Goal: Transaction & Acquisition: Purchase product/service

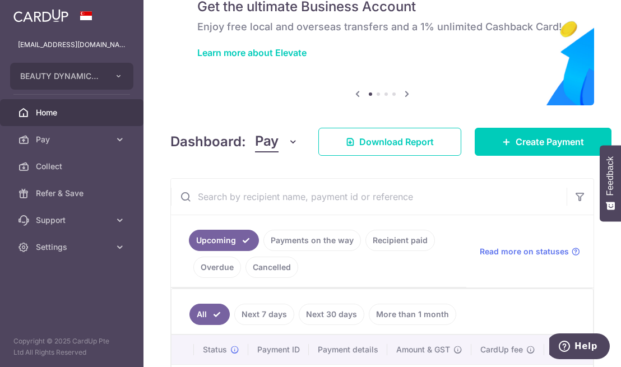
scroll to position [52, 0]
click at [482, 147] on link "Create Payment" at bounding box center [543, 142] width 137 height 28
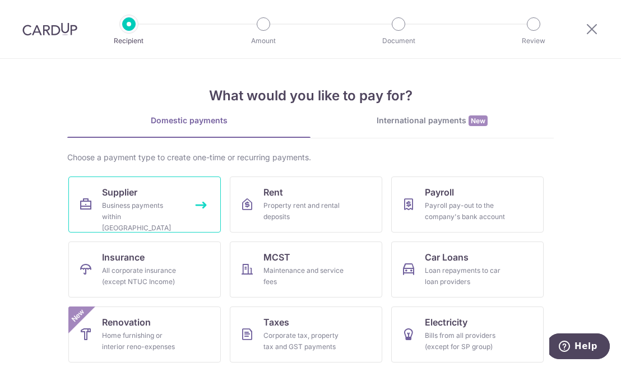
click at [148, 210] on div "Business payments within Singapore" at bounding box center [142, 217] width 81 height 34
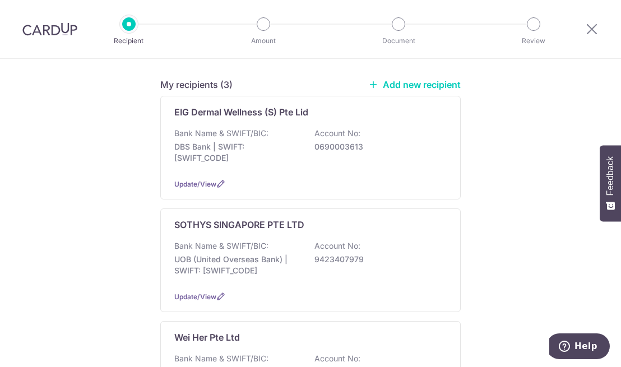
scroll to position [153, 0]
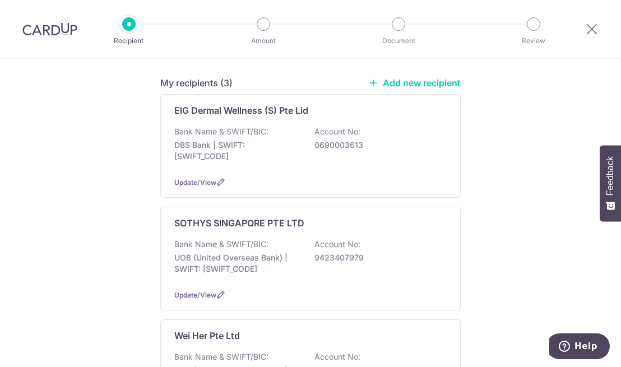
click at [202, 216] on p "SOTHYS SINGAPORE PTE LTD" at bounding box center [239, 222] width 130 height 13
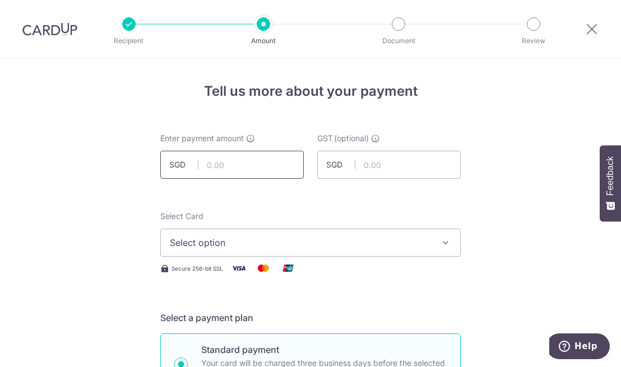
click at [254, 165] on input "text" at bounding box center [232, 165] width 144 height 28
type input "3,138.00"
click at [402, 94] on h4 "Tell us more about your payment" at bounding box center [310, 91] width 301 height 20
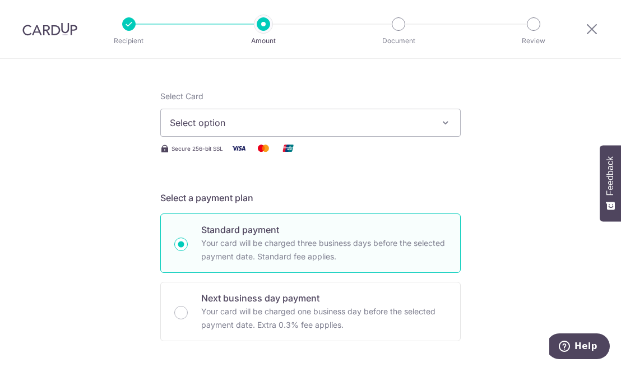
scroll to position [122, 0]
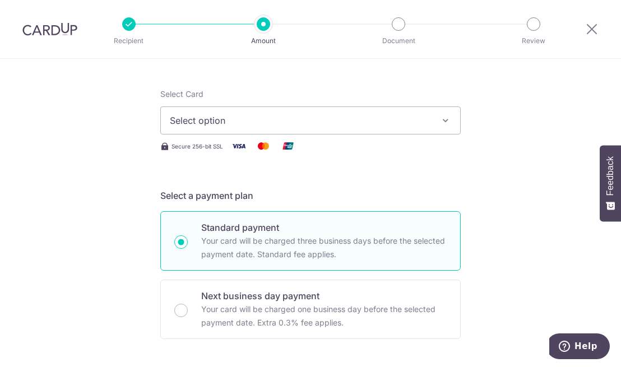
click at [440, 122] on icon "button" at bounding box center [445, 120] width 11 height 11
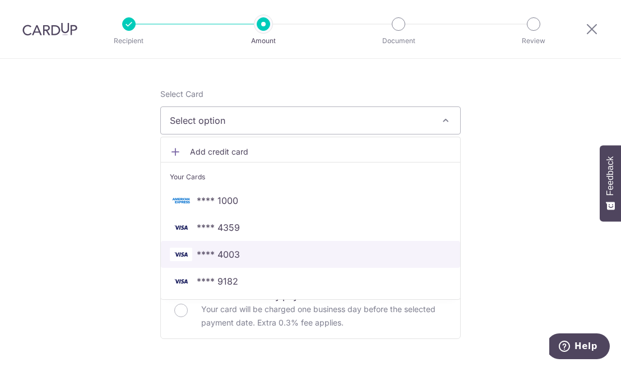
click at [221, 256] on span "**** 4003" at bounding box center [218, 254] width 43 height 13
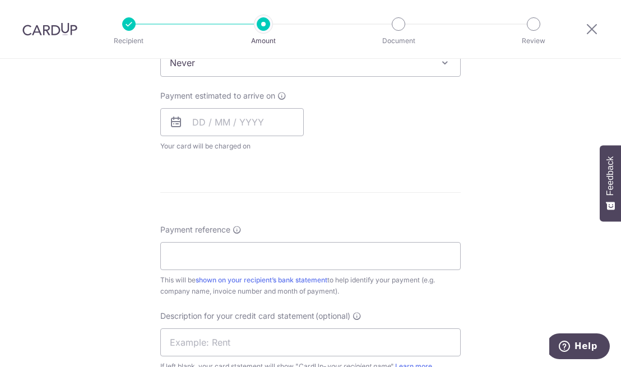
scroll to position [485, 0]
click at [172, 124] on icon at bounding box center [175, 122] width 13 height 13
click at [197, 123] on input "text" at bounding box center [232, 122] width 144 height 28
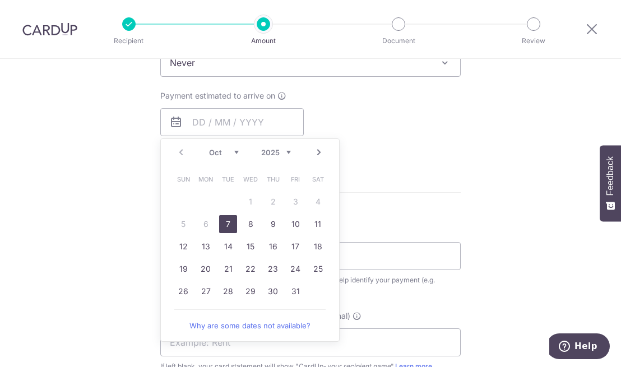
click at [224, 224] on link "7" at bounding box center [228, 224] width 18 height 18
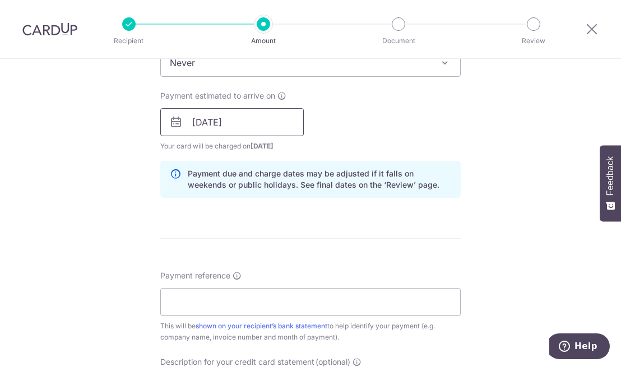
click at [237, 125] on input "07/10/2025" at bounding box center [232, 122] width 144 height 28
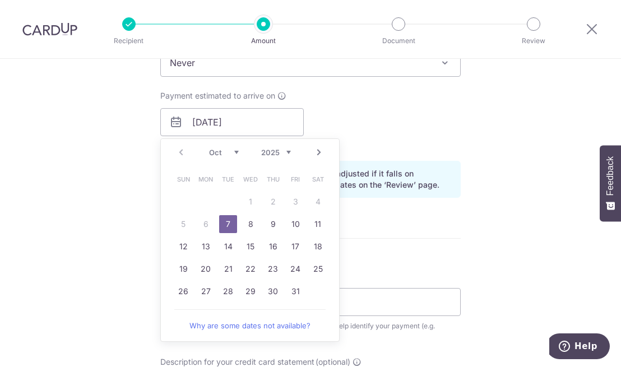
click at [246, 224] on link "8" at bounding box center [251, 224] width 18 height 18
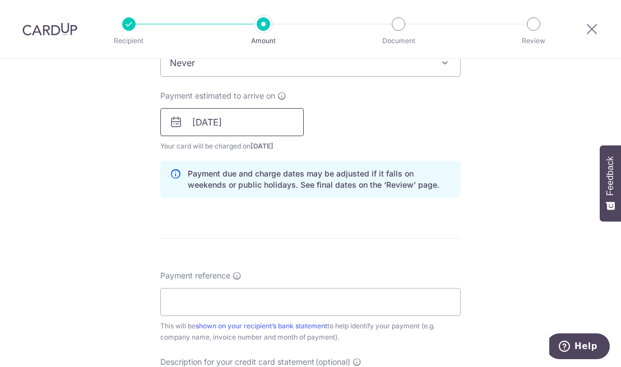
click at [238, 121] on input "08/10/2025" at bounding box center [232, 122] width 144 height 28
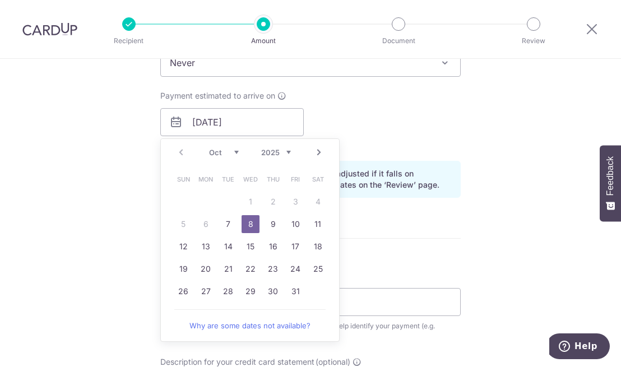
click at [269, 227] on link "9" at bounding box center [273, 224] width 18 height 18
type input "[DATE]"
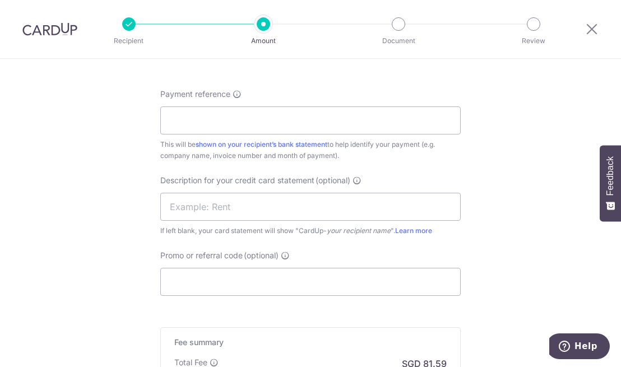
scroll to position [663, 0]
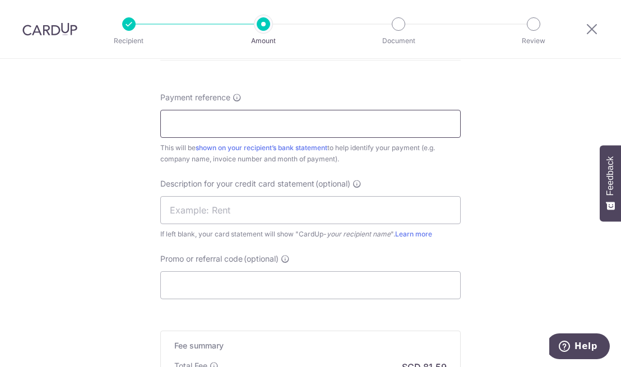
click at [215, 121] on input "Payment reference" at bounding box center [310, 124] width 301 height 28
click at [254, 124] on input "beauty dynamics Sep inv" at bounding box center [310, 124] width 301 height 28
click at [257, 124] on input "beauty dynamics Sep inv" at bounding box center [310, 124] width 301 height 28
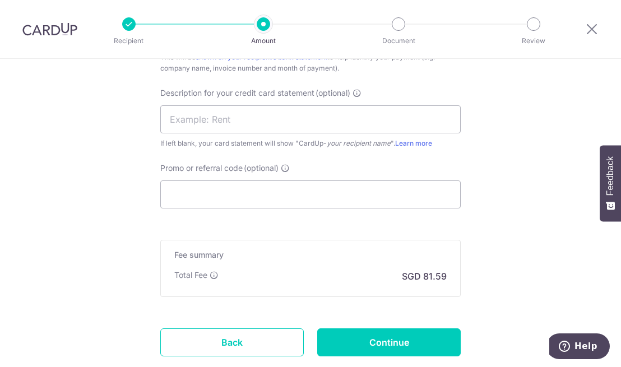
scroll to position [755, 0]
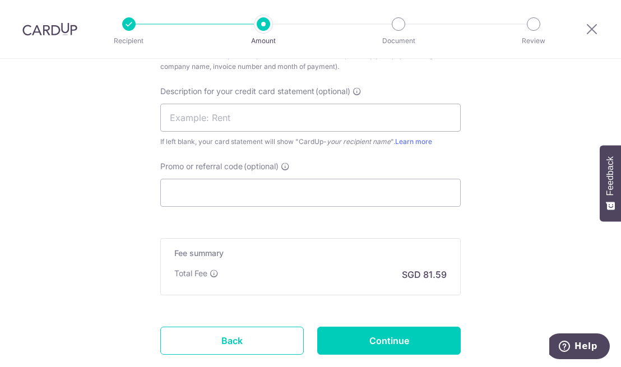
type input "beauty dynamics Sep17 30"
click at [273, 113] on input "text" at bounding box center [310, 118] width 301 height 28
type input "sothys sep17.30"
paste input "BOFF185"
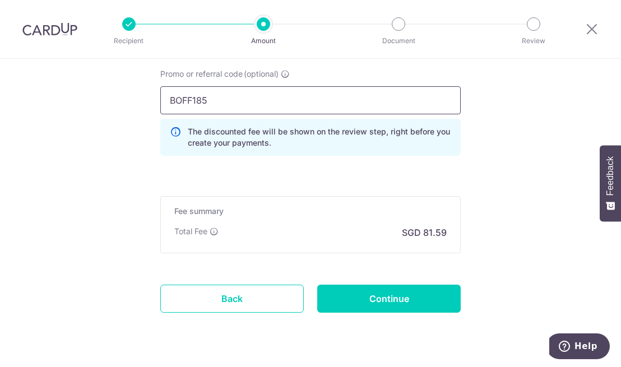
scroll to position [877, 0]
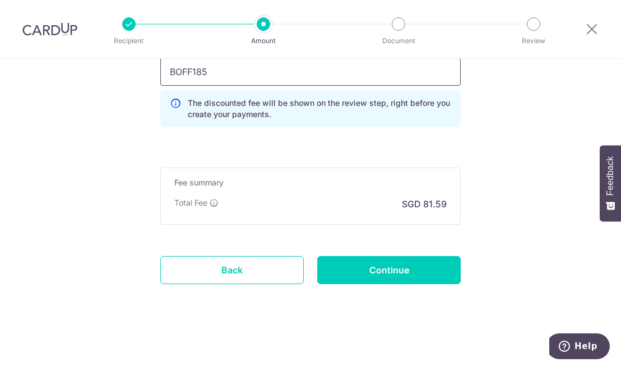
type input "BOFF185"
click at [399, 270] on input "Continue" at bounding box center [389, 270] width 144 height 28
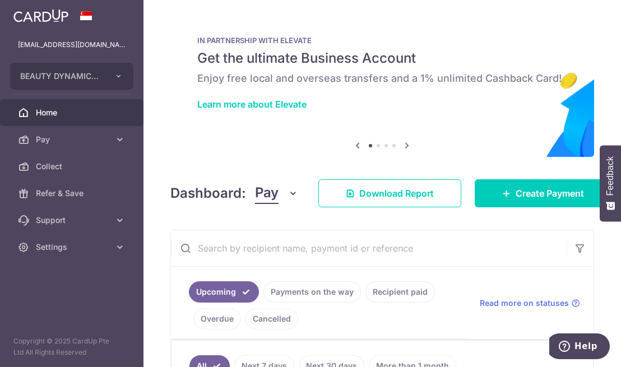
click at [401, 145] on icon at bounding box center [406, 146] width 13 height 14
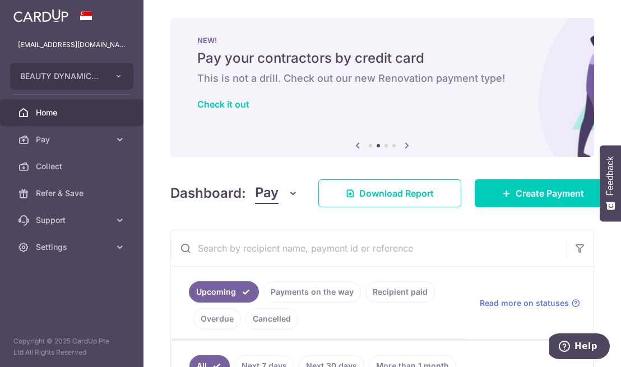
click at [400, 146] on icon at bounding box center [406, 146] width 13 height 14
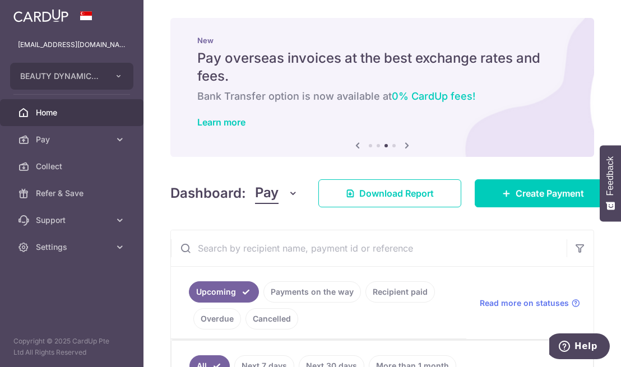
click at [402, 146] on icon at bounding box center [406, 146] width 13 height 14
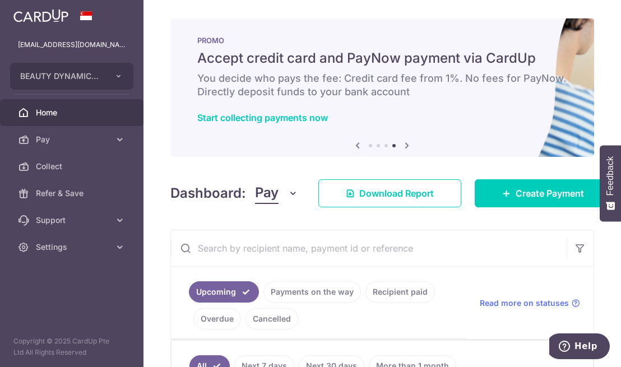
click at [402, 146] on icon at bounding box center [406, 146] width 13 height 14
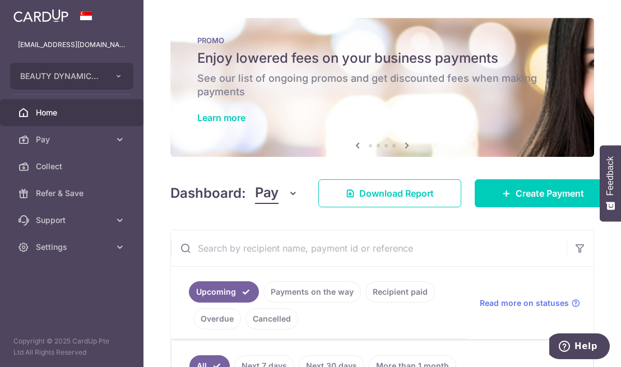
click at [213, 120] on link "Learn more" at bounding box center [221, 117] width 48 height 11
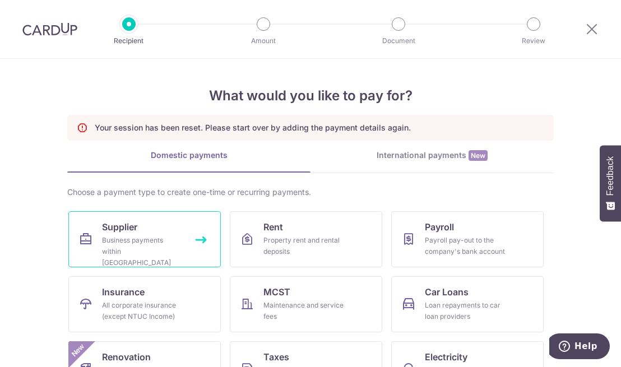
click at [118, 246] on div "Business payments within [GEOGRAPHIC_DATA]" at bounding box center [142, 252] width 81 height 34
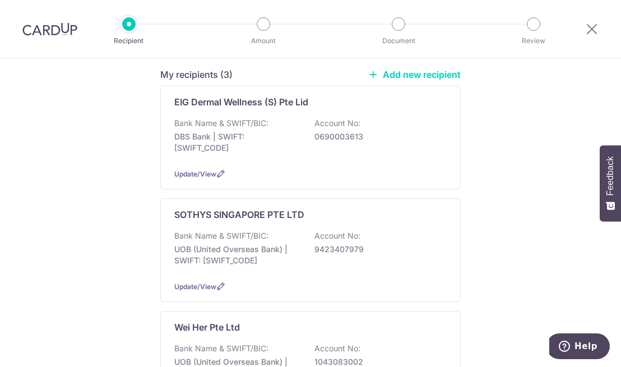
scroll to position [162, 0]
click at [203, 231] on p "Bank Name & SWIFT/BIC:" at bounding box center [221, 236] width 94 height 11
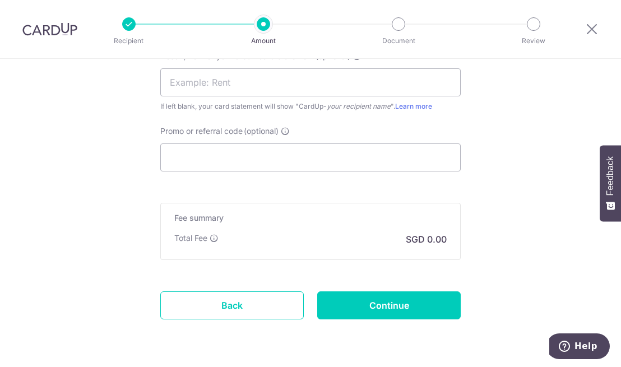
scroll to position [746, 0]
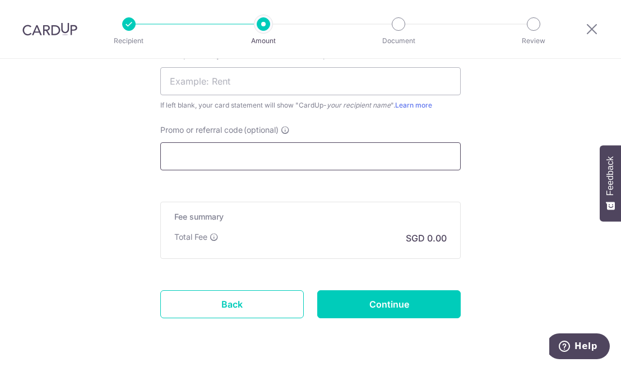
paste input "BOFF185"
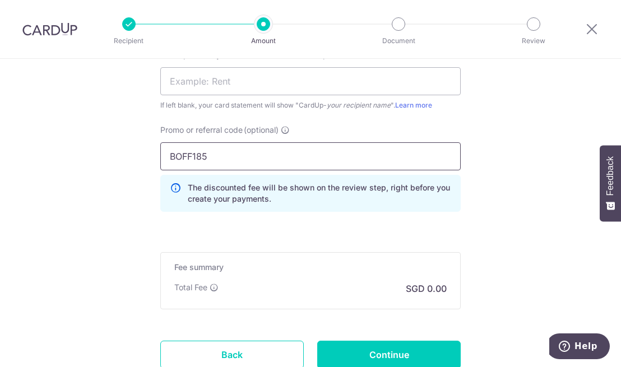
type input "BOFF185"
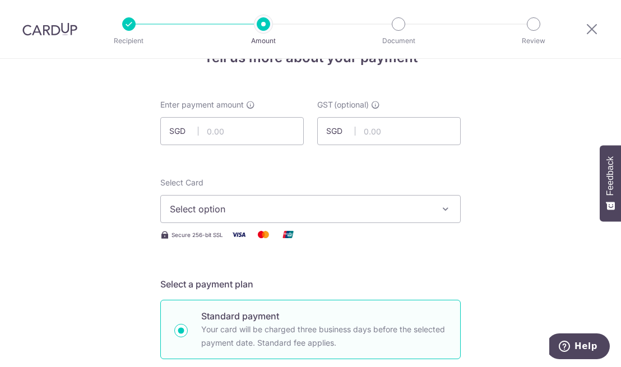
scroll to position [31, 0]
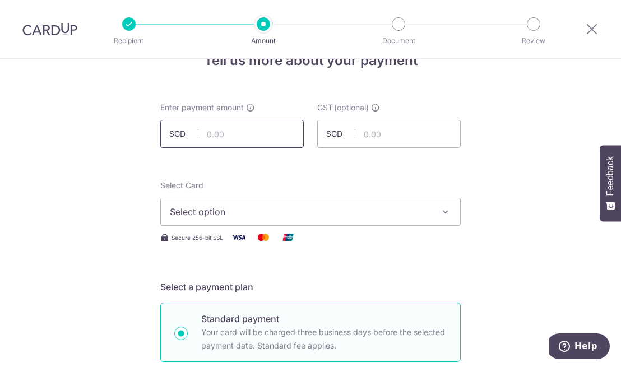
click at [216, 135] on input "text" at bounding box center [232, 134] width 144 height 28
click button "Add Card" at bounding box center [0, 0] width 0 height 0
click at [440, 213] on icon "button" at bounding box center [445, 211] width 11 height 11
type input "3,138.00"
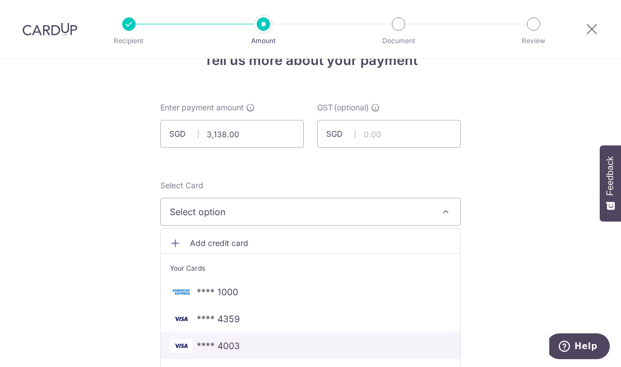
click at [216, 340] on span "**** 4003" at bounding box center [218, 345] width 43 height 13
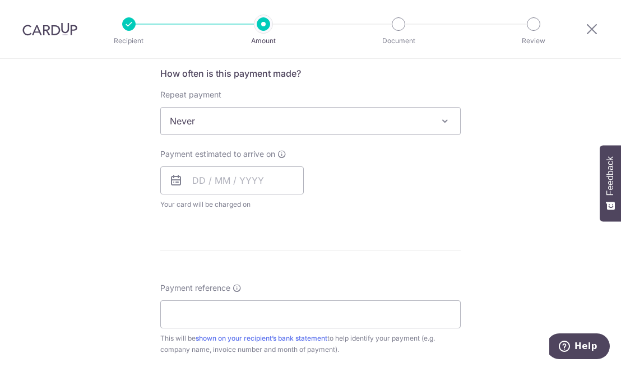
scroll to position [427, 0]
click at [192, 181] on input "text" at bounding box center [232, 179] width 144 height 28
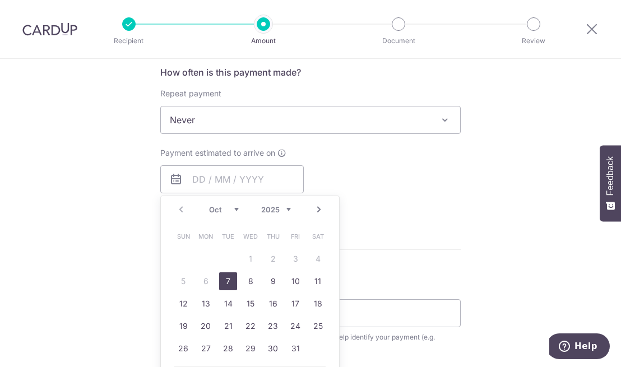
click at [268, 280] on link "9" at bounding box center [273, 282] width 18 height 18
type input "09/10/2025"
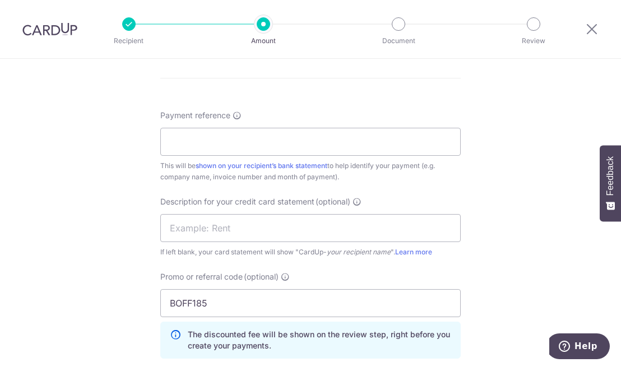
scroll to position [647, 0]
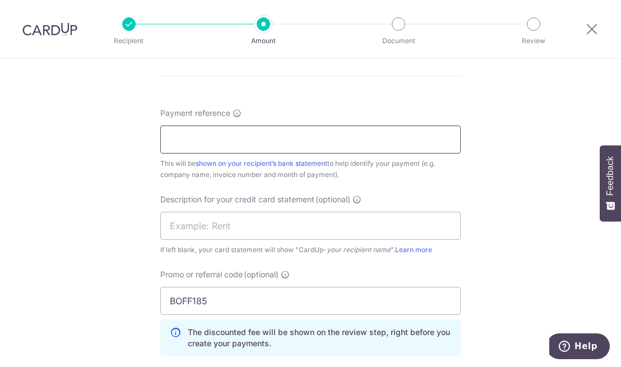
click at [180, 136] on input "Payment reference" at bounding box center [310, 140] width 301 height 28
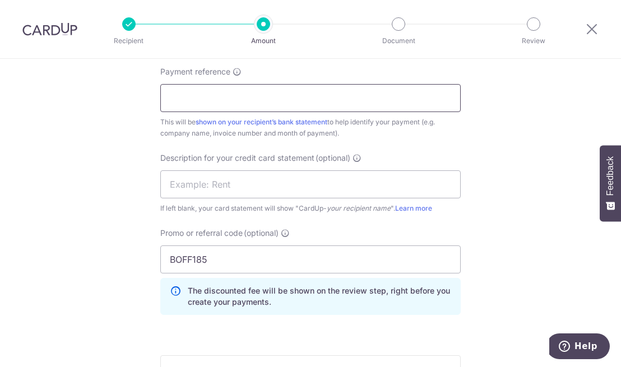
scroll to position [689, 0]
type input "Beauty Dynamics Sep invoices"
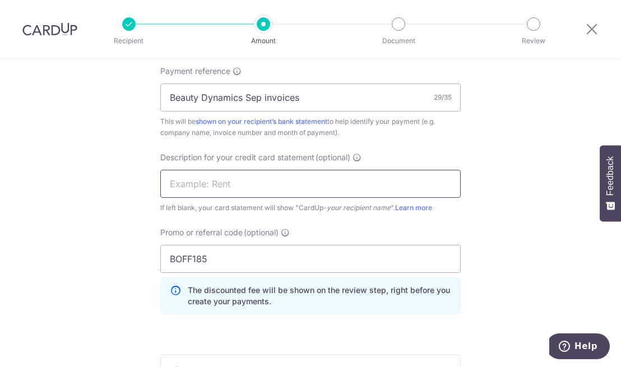
click at [193, 185] on input "text" at bounding box center [310, 184] width 301 height 28
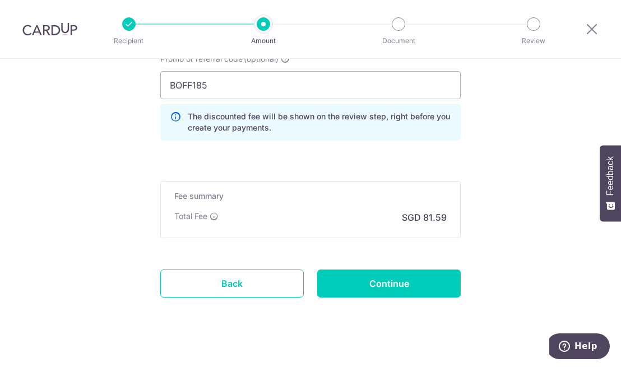
scroll to position [877, 0]
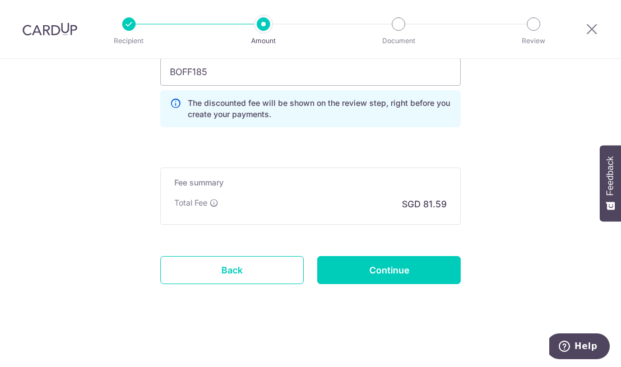
type input "sothys sep 17.3"
click at [381, 270] on input "Continue" at bounding box center [389, 270] width 144 height 28
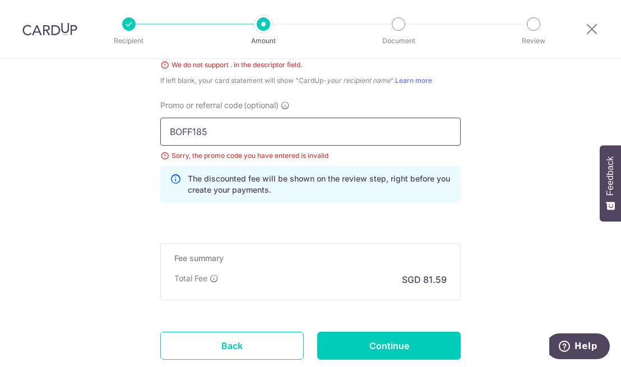
click at [174, 132] on input "BOFF185" at bounding box center [310, 132] width 301 height 28
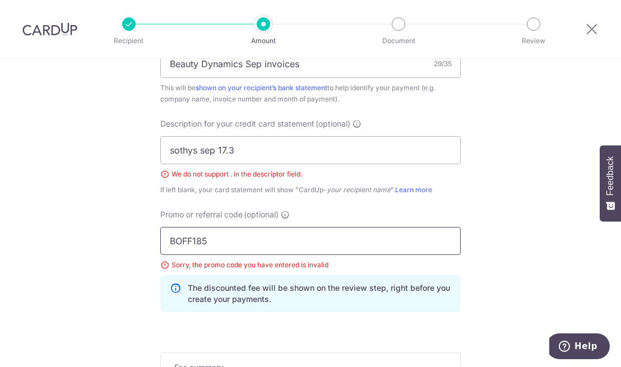
scroll to position [722, 0]
type input "BOFF185"
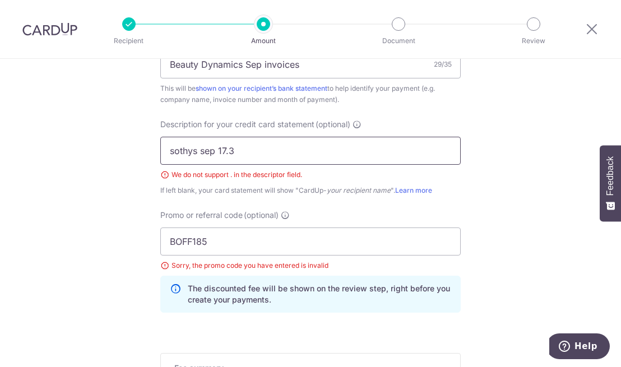
click at [170, 152] on input "sothys sep 17.3" at bounding box center [310, 151] width 301 height 28
click at [273, 145] on input "sothys sep 17.3" at bounding box center [310, 151] width 301 height 28
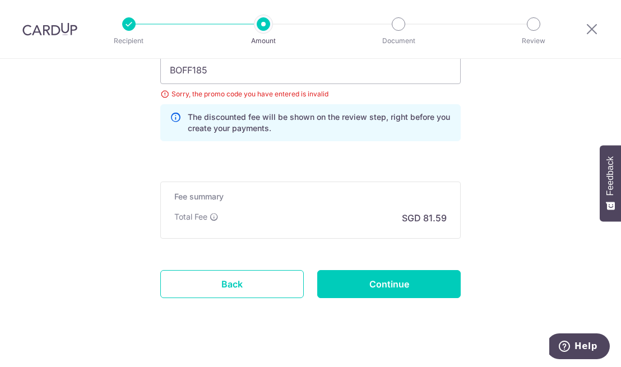
scroll to position [908, 0]
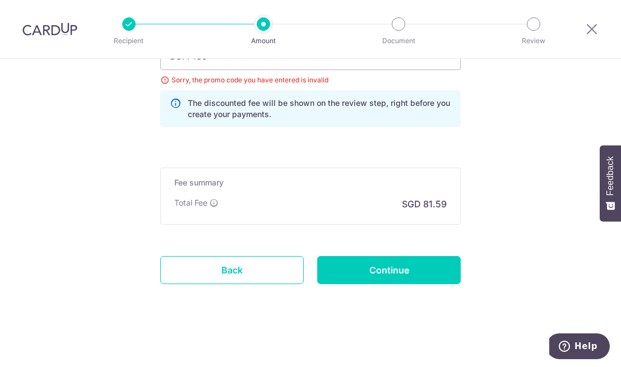
type input "sothys"
click at [370, 270] on input "Continue" at bounding box center [389, 270] width 144 height 28
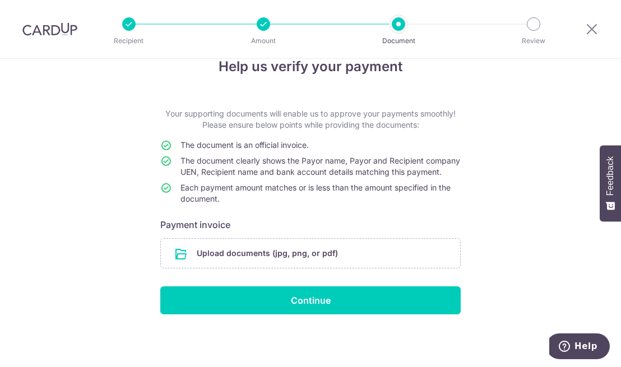
scroll to position [35, 0]
click at [224, 257] on input "file" at bounding box center [310, 253] width 299 height 29
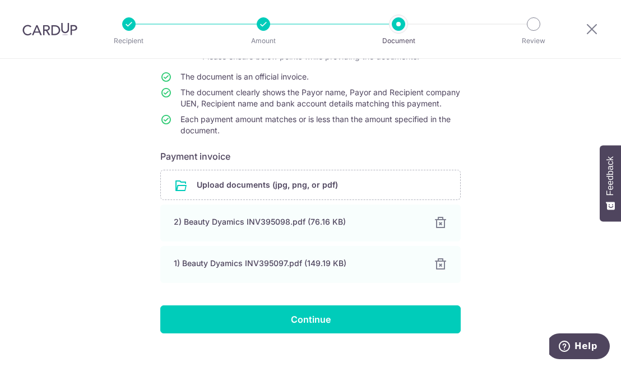
scroll to position [123, 0]
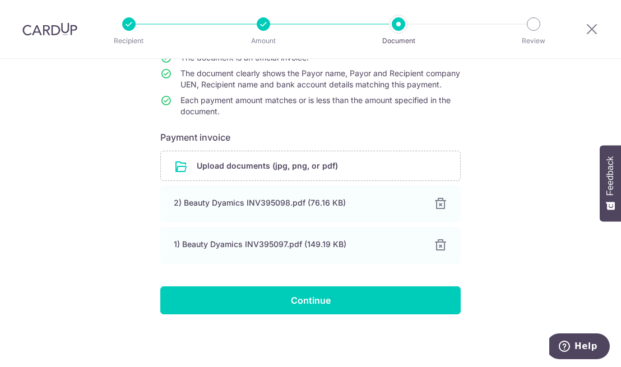
click at [205, 167] on input "file" at bounding box center [310, 165] width 299 height 29
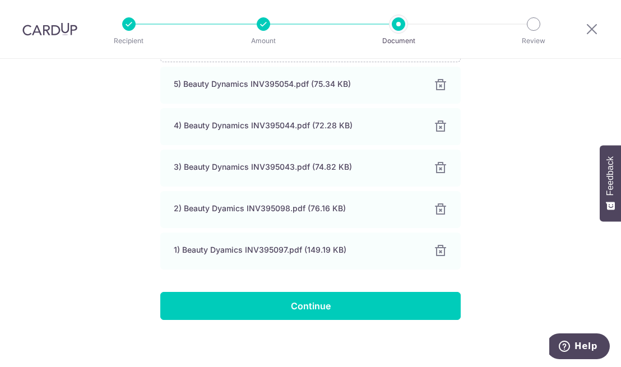
scroll to position [247, 0]
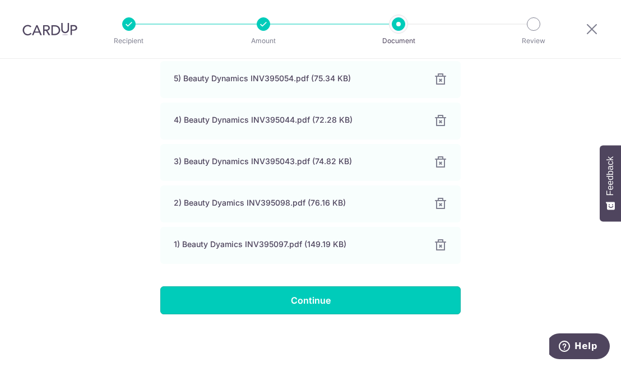
click at [298, 301] on input "Continue" at bounding box center [310, 301] width 301 height 28
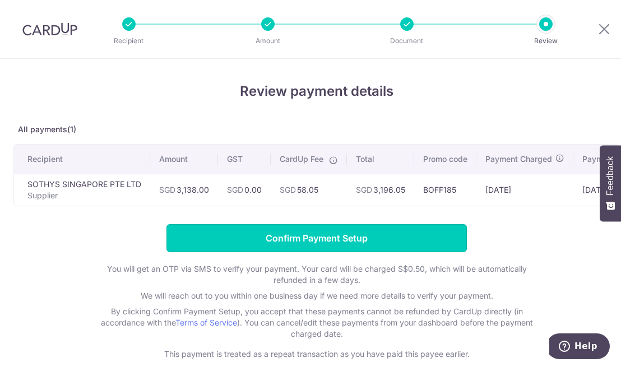
click at [250, 237] on input "Confirm Payment Setup" at bounding box center [317, 238] width 301 height 28
